Goal: Task Accomplishment & Management: Manage account settings

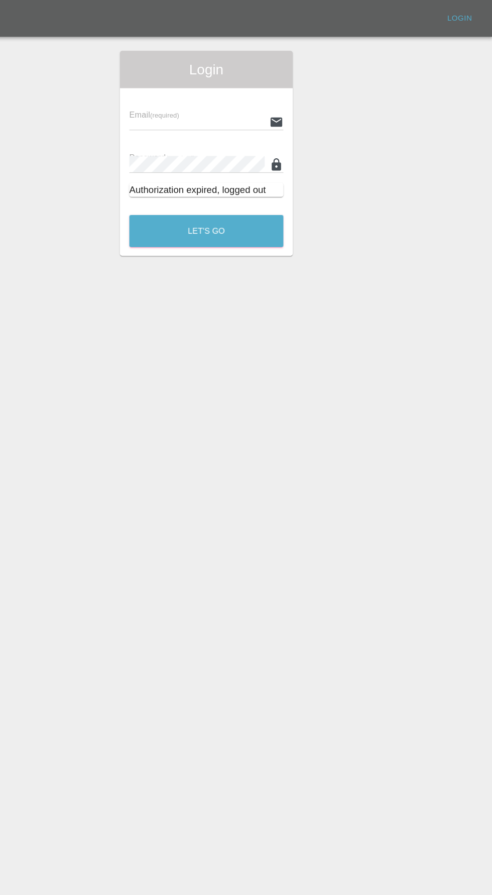
click at [208, 98] on input "text" at bounding box center [238, 105] width 117 height 15
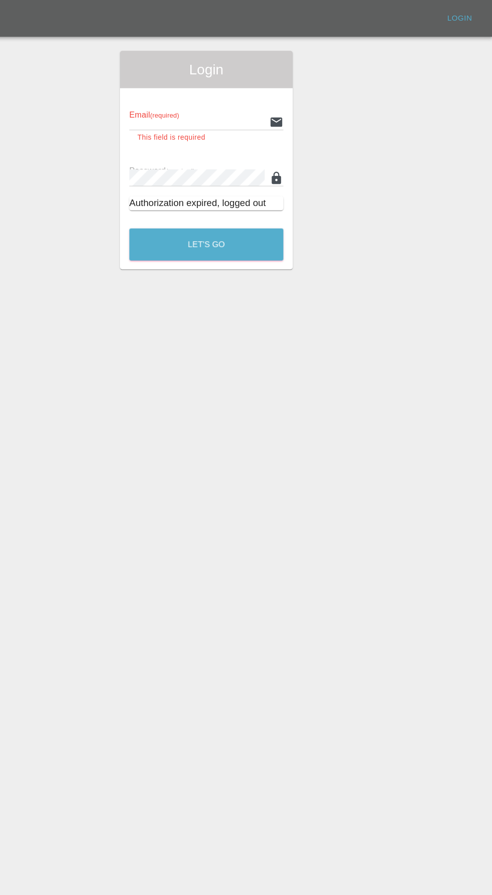
type input "[EMAIL_ADDRESS][DOMAIN_NAME]"
click at [180, 197] on button "Let's Go" at bounding box center [246, 211] width 133 height 28
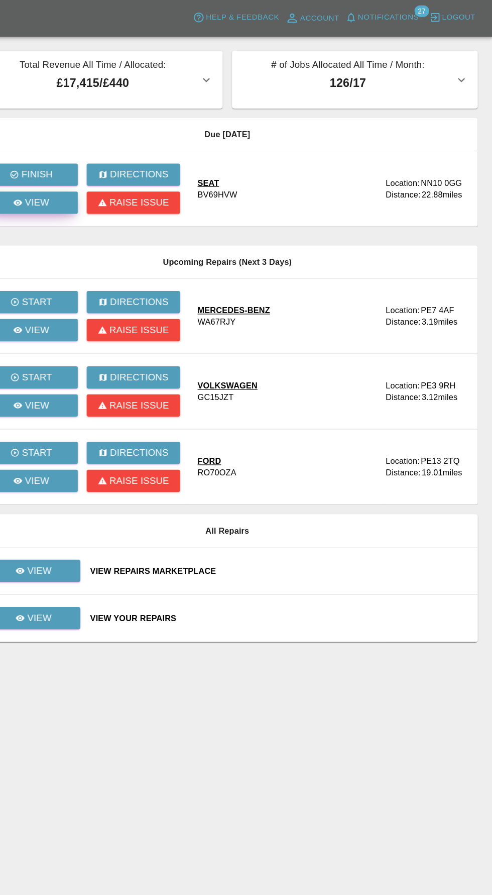
click at [100, 175] on p "View" at bounding box center [100, 175] width 21 height 12
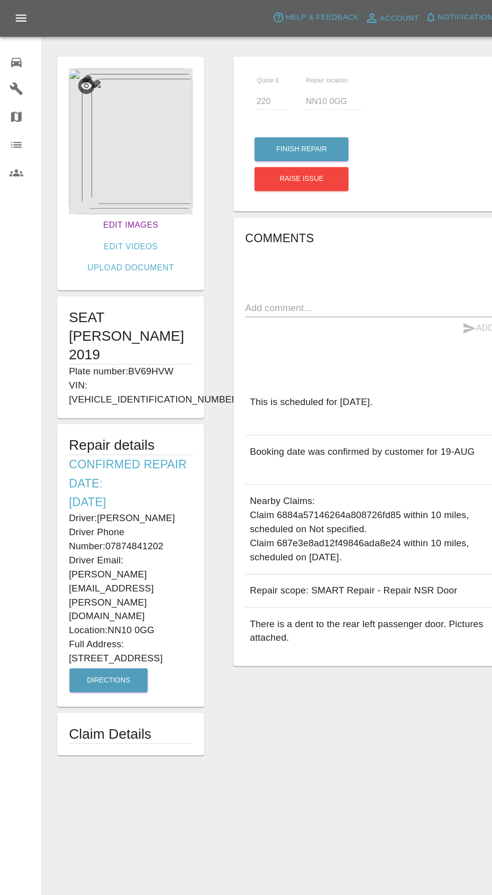
click at [85, 193] on link "Edit Images" at bounding box center [112, 194] width 55 height 19
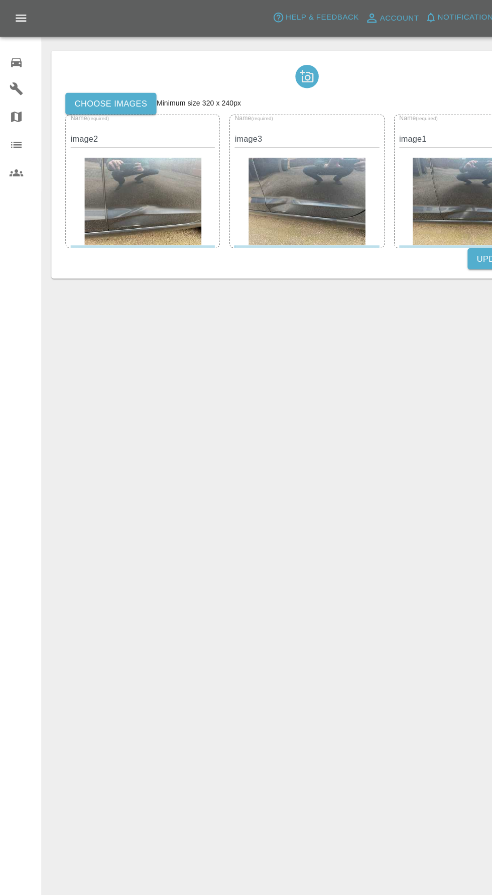
click at [83, 86] on label "Choose images" at bounding box center [95, 89] width 78 height 19
click at [0, 0] on input "Choose images" at bounding box center [0, 0] width 0 height 0
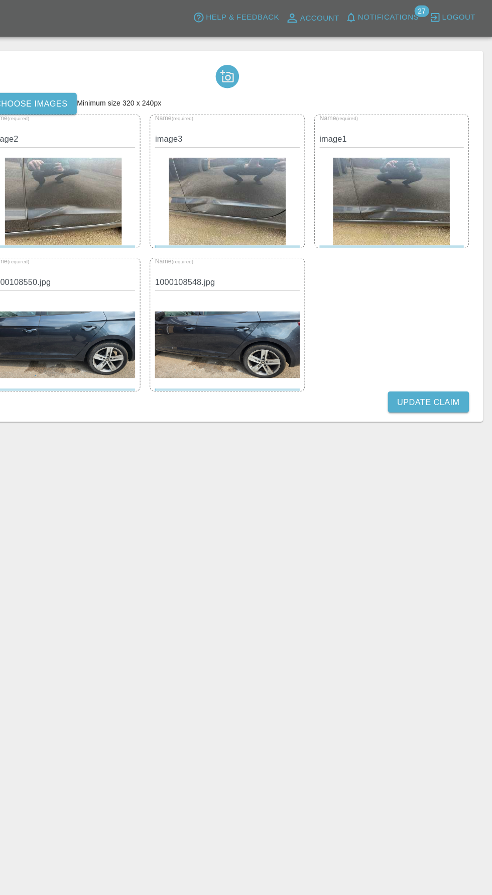
click at [446, 347] on button "Update Claim" at bounding box center [437, 346] width 70 height 19
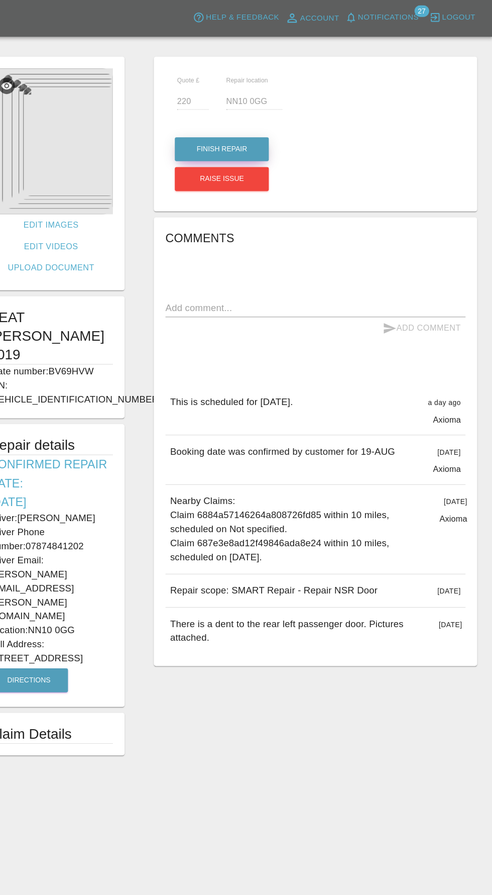
click at [250, 129] on button "Finish Repair" at bounding box center [259, 129] width 81 height 21
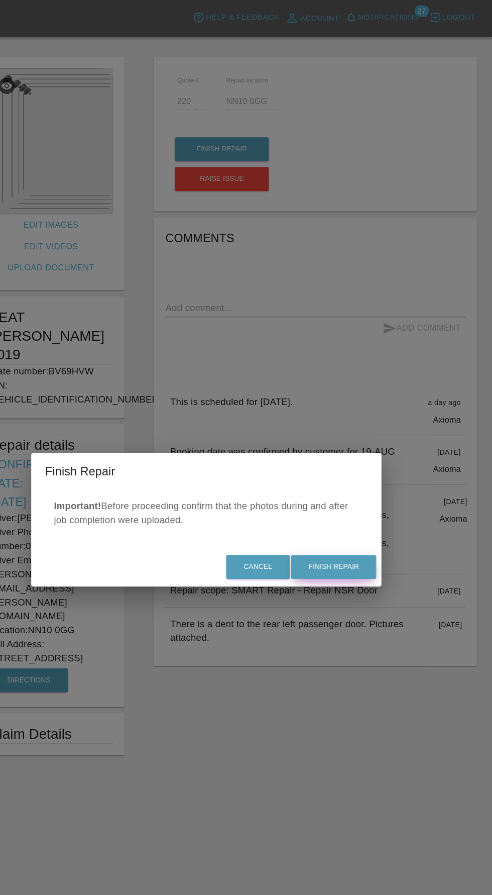
click at [365, 489] on button "Finish Repair" at bounding box center [355, 488] width 73 height 21
